Goal: Information Seeking & Learning: Learn about a topic

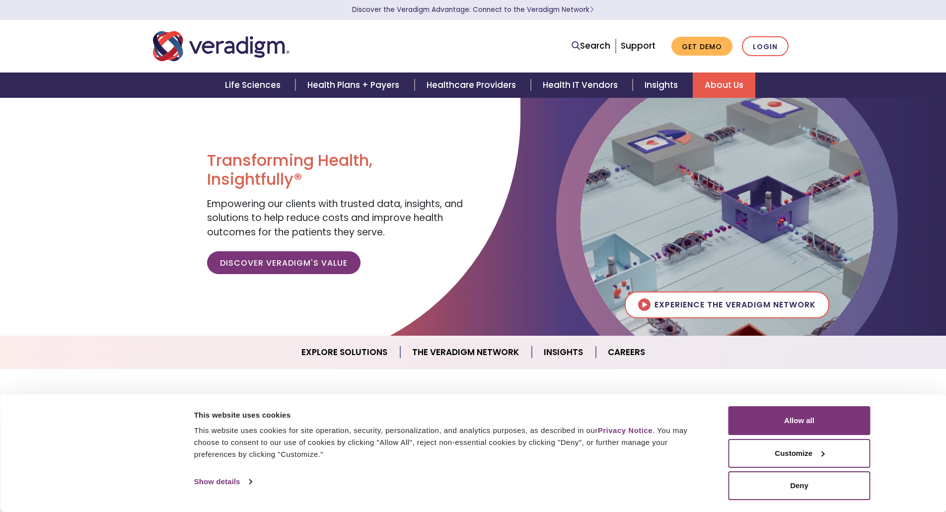
click at [720, 80] on link "About Us" at bounding box center [724, 85] width 63 height 25
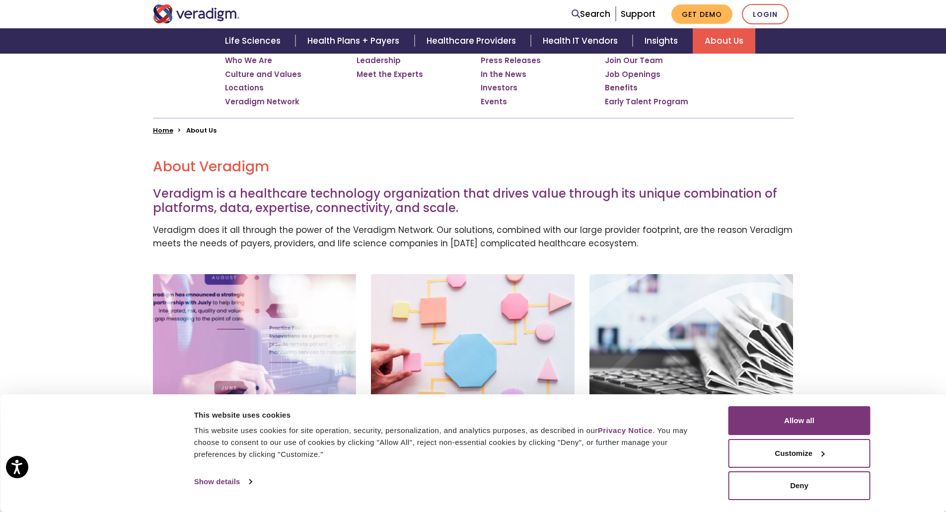
scroll to position [199, 0]
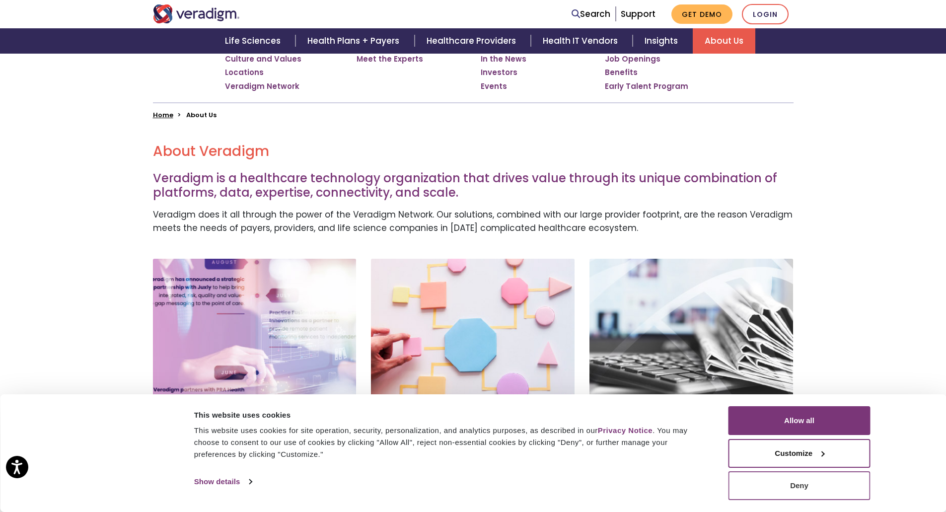
click at [817, 482] on button "Deny" at bounding box center [800, 485] width 142 height 29
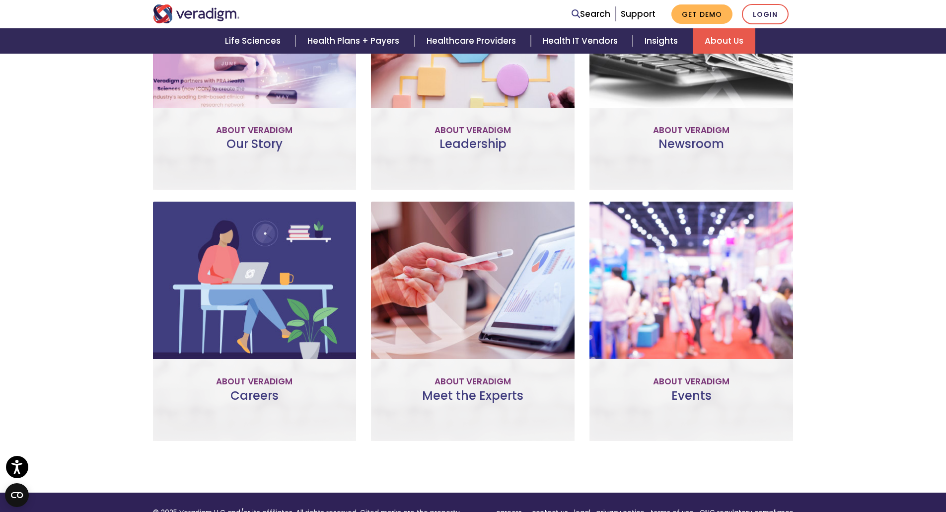
scroll to position [403, 0]
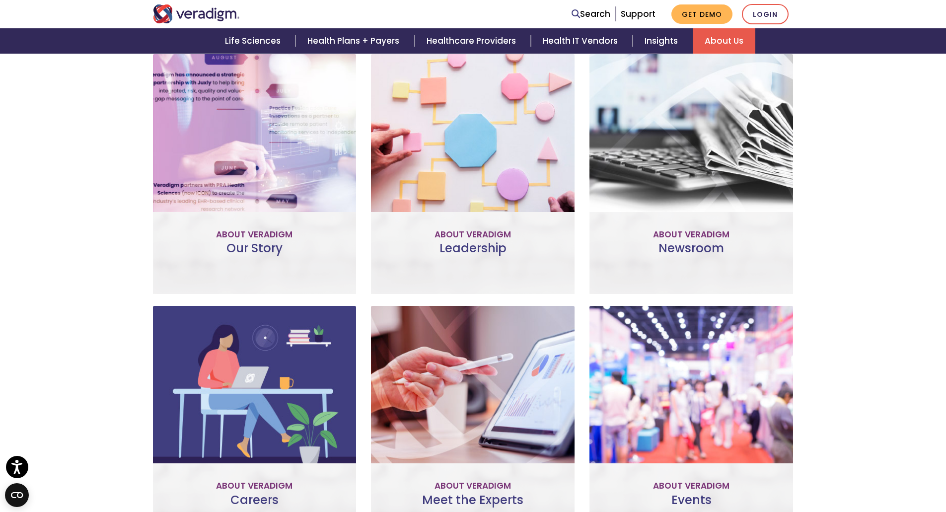
click at [325, 222] on div "About Veradigm Our Story Our Story Improve patient and provider access, help ac…" at bounding box center [255, 174] width 204 height 240
